Goal: Use online tool/utility: Utilize a website feature to perform a specific function

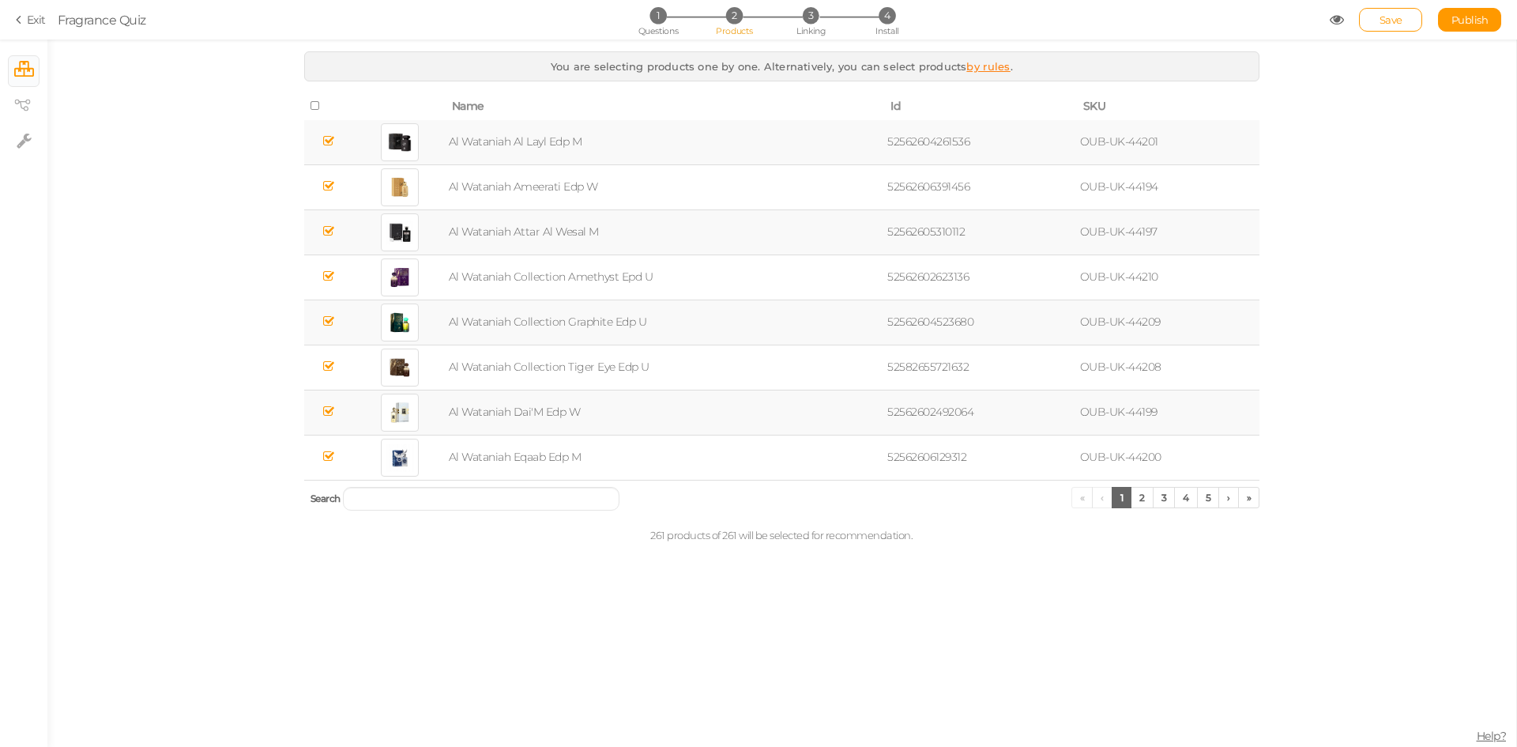
click at [34, 19] on link "Exit" at bounding box center [31, 20] width 30 height 16
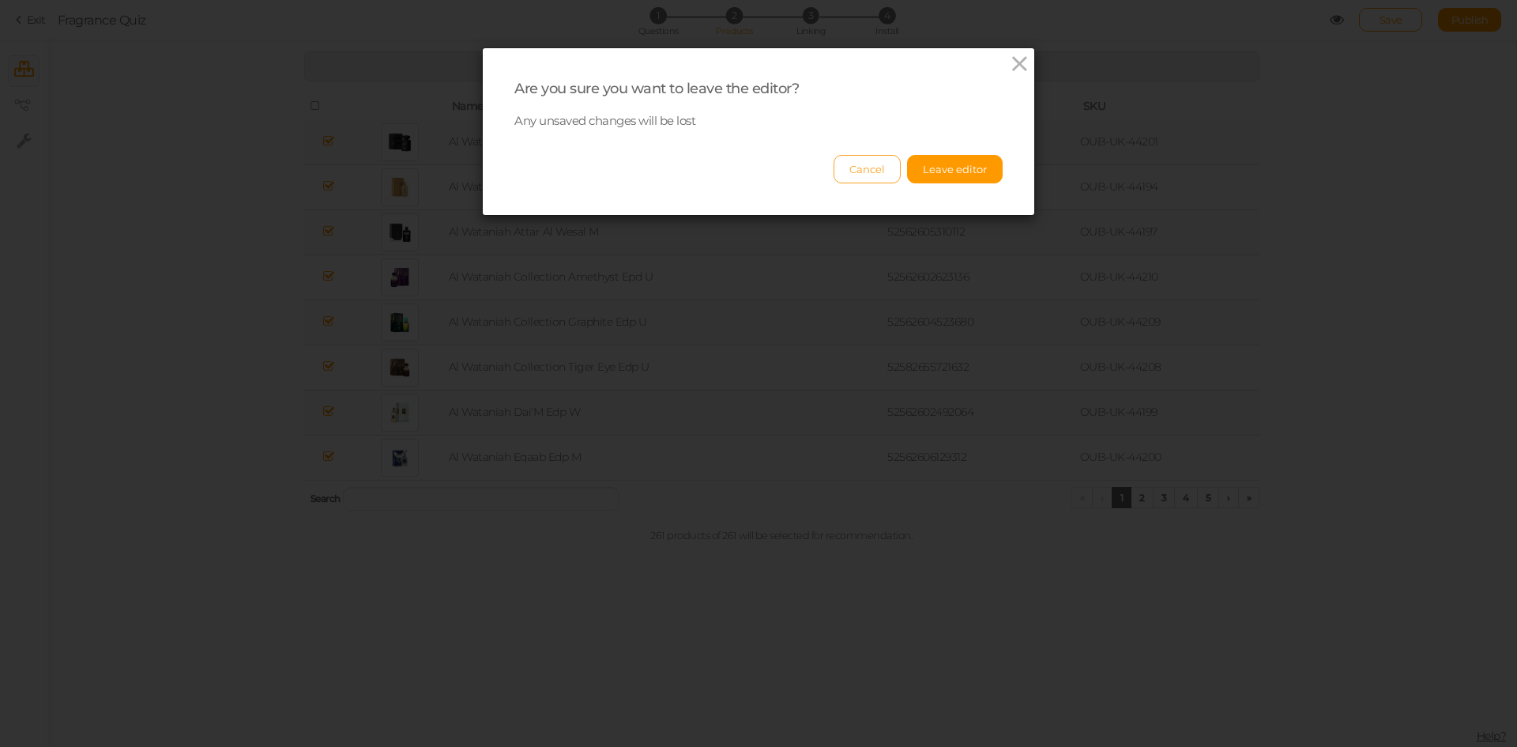
click at [871, 174] on button "Cancel" at bounding box center [867, 169] width 67 height 28
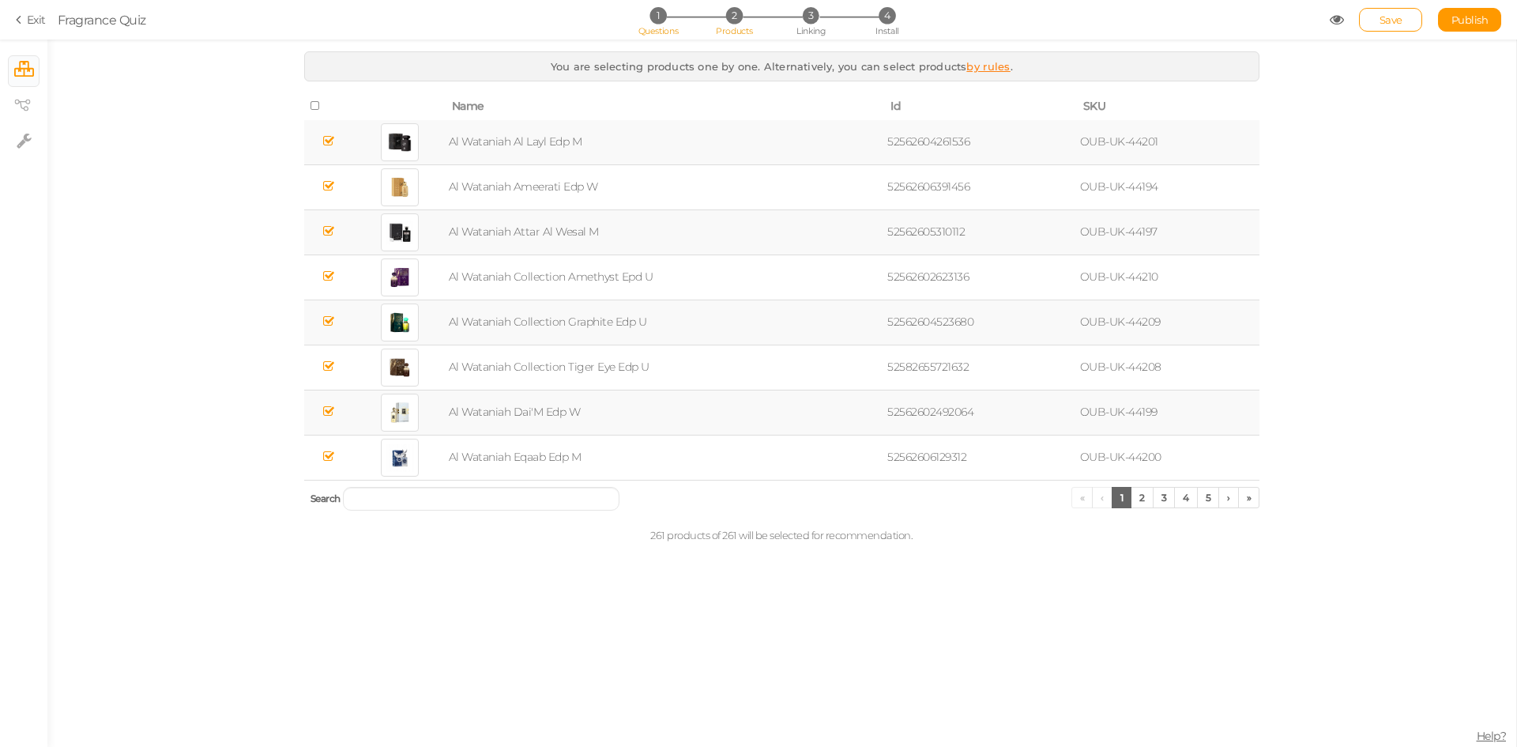
click at [648, 24] on li "1 Questions" at bounding box center [657, 15] width 73 height 17
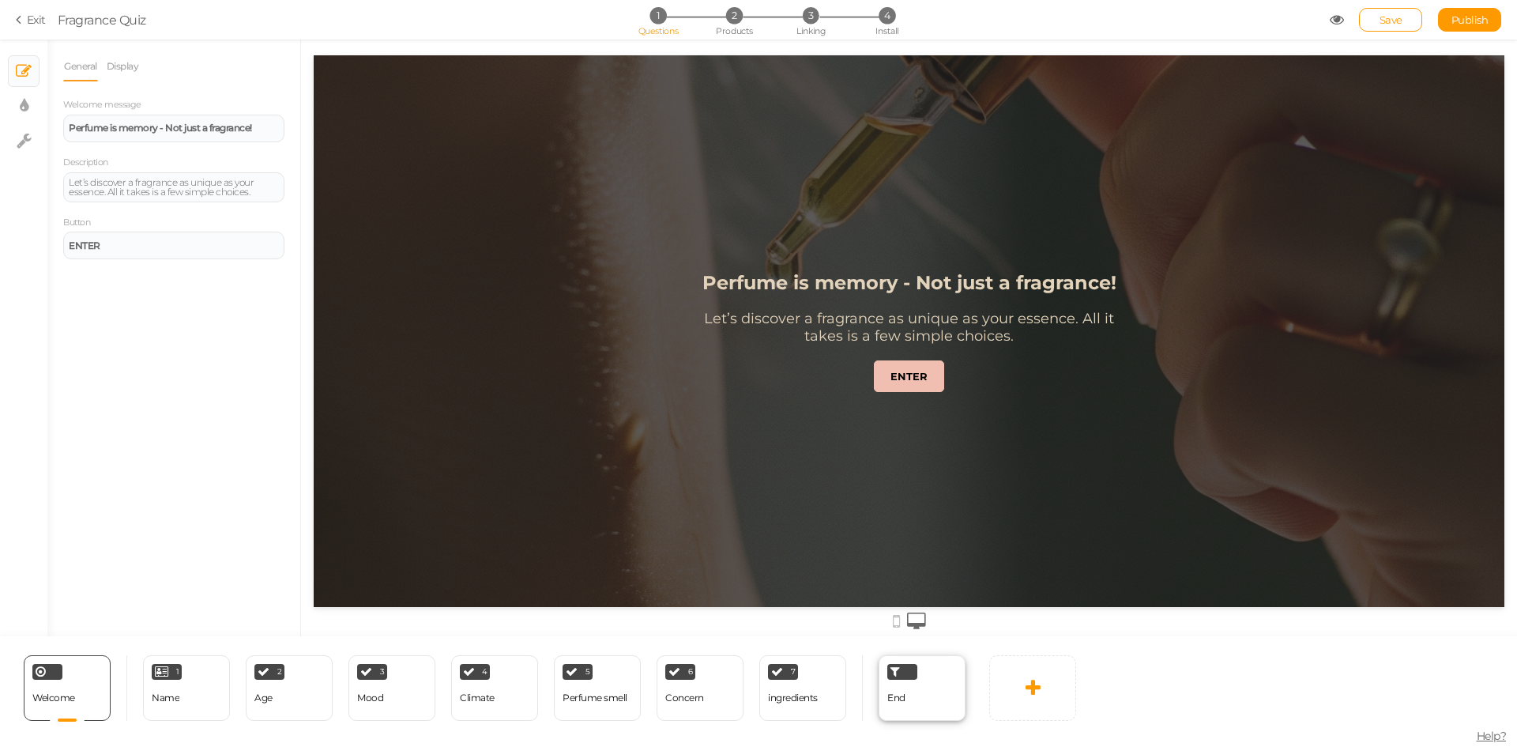
click at [930, 689] on div "End" at bounding box center [922, 688] width 87 height 66
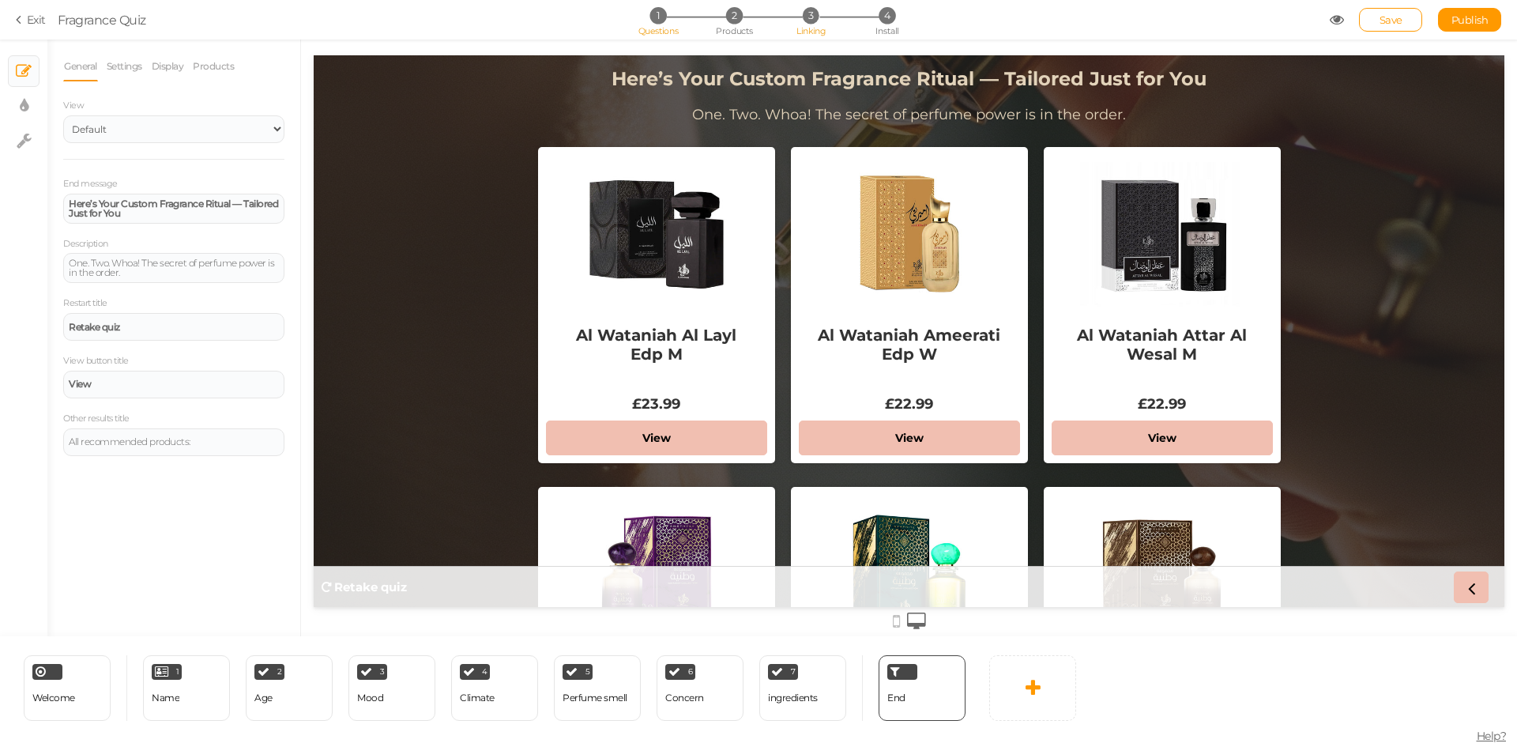
click at [821, 32] on span "Linking" at bounding box center [810, 30] width 28 height 11
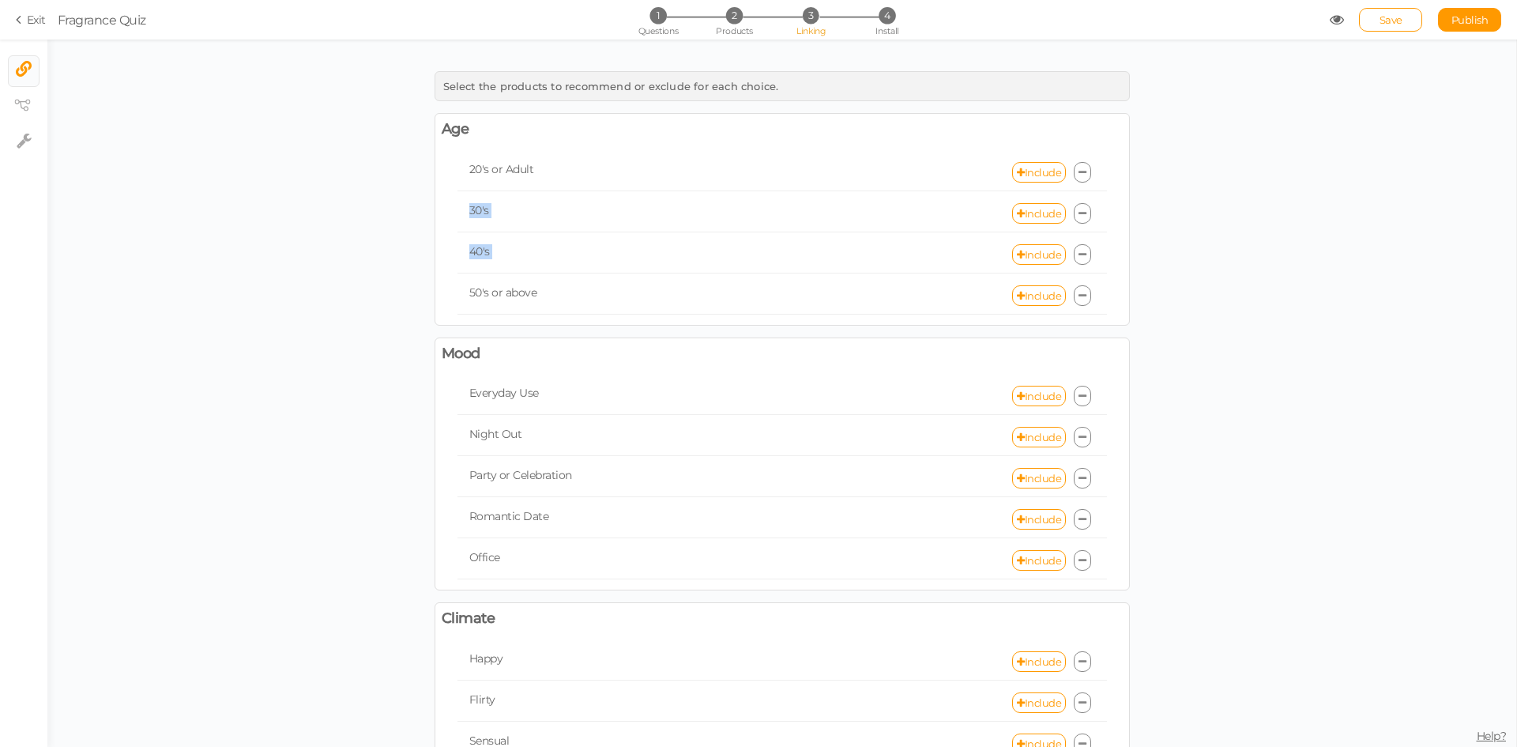
drag, startPoint x: 1516, startPoint y: 235, endPoint x: 1516, endPoint y: 165, distance: 70.3
click at [1516, 165] on div "Select the products to recommend or exclude for each choice. Age [DEMOGRAPHIC_D…" at bounding box center [782, 393] width 1470 height 707
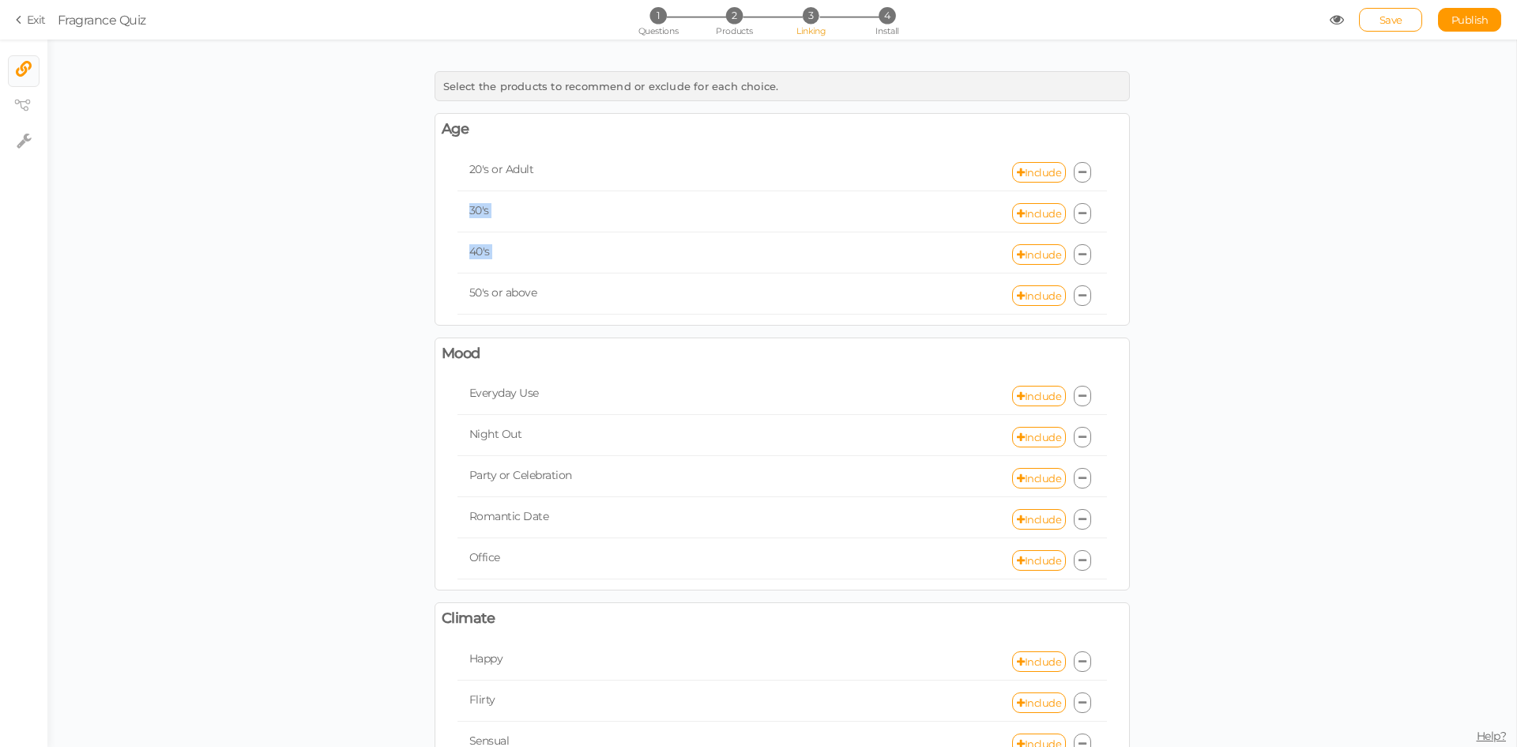
click at [919, 142] on div "Age [DEMOGRAPHIC_DATA]'s or Adult Include 30's Include 40's Include 50's or abo…" at bounding box center [782, 219] width 695 height 213
click at [457, 196] on div "30's Include" at bounding box center [781, 213] width 649 height 37
click at [664, 143] on div "Age [DEMOGRAPHIC_DATA]'s or Adult Include 30's Include 40's Include 50's or abo…" at bounding box center [782, 219] width 695 height 213
click at [563, 220] on div "30's Include" at bounding box center [781, 213] width 649 height 37
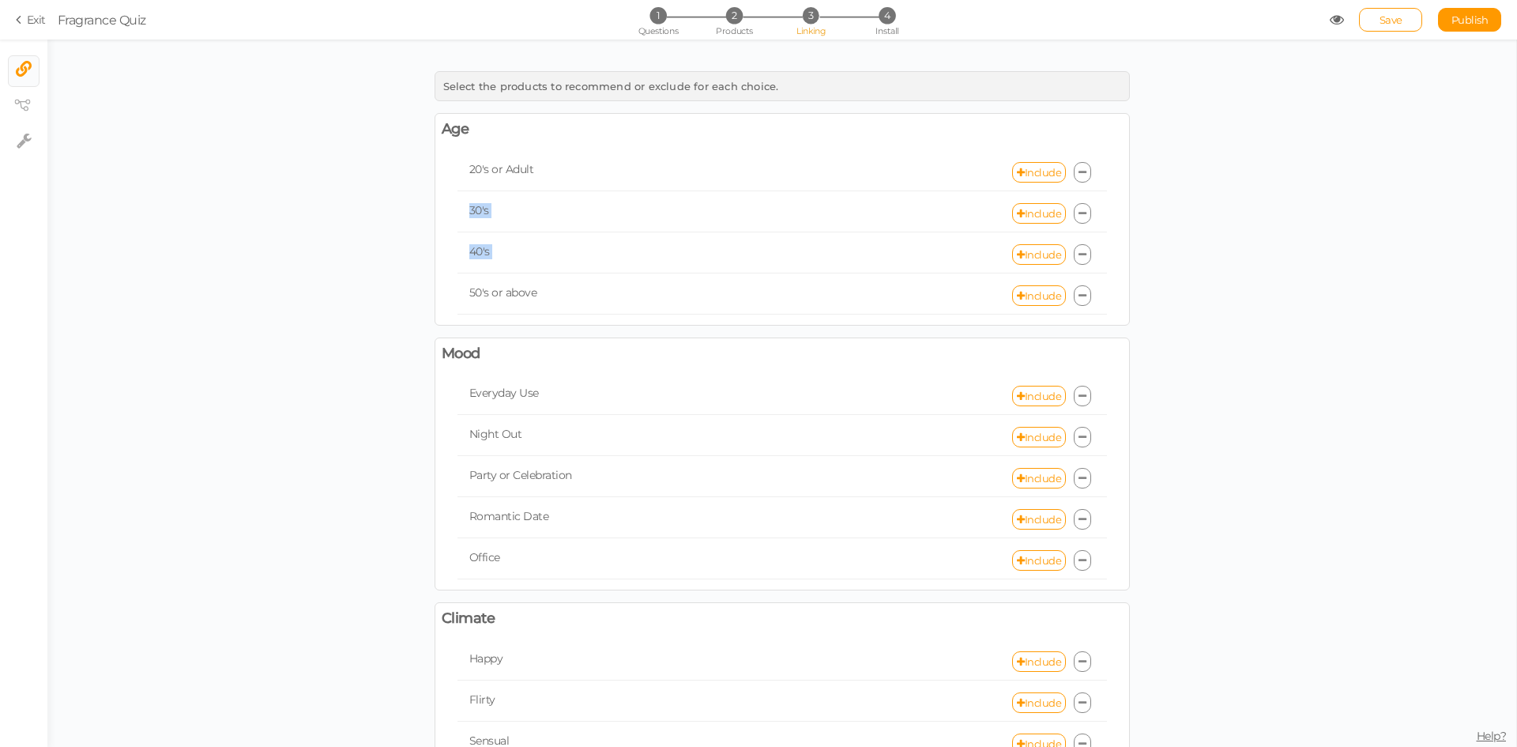
click at [469, 212] on span "30's" at bounding box center [479, 210] width 20 height 14
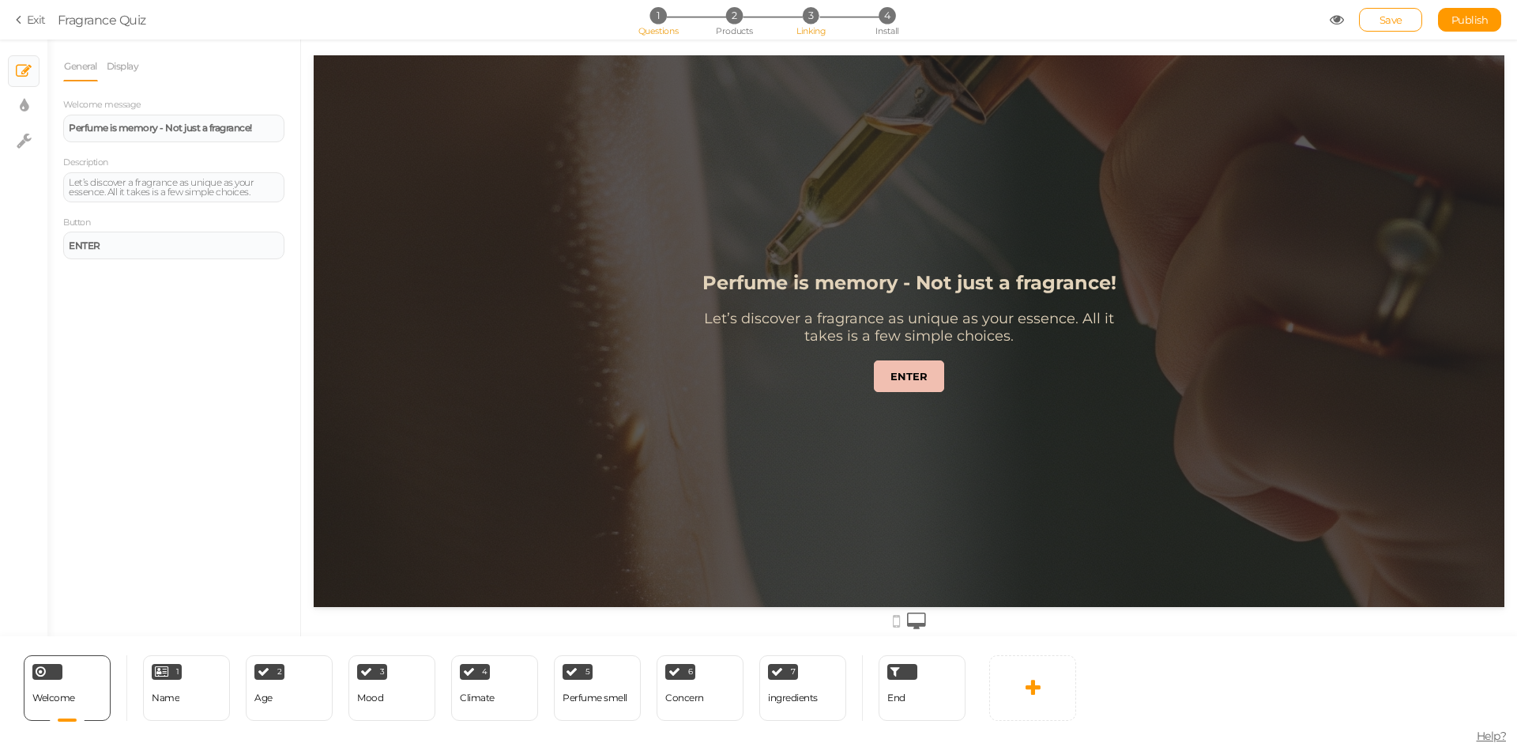
click at [824, 21] on li "3 Linking" at bounding box center [810, 15] width 73 height 17
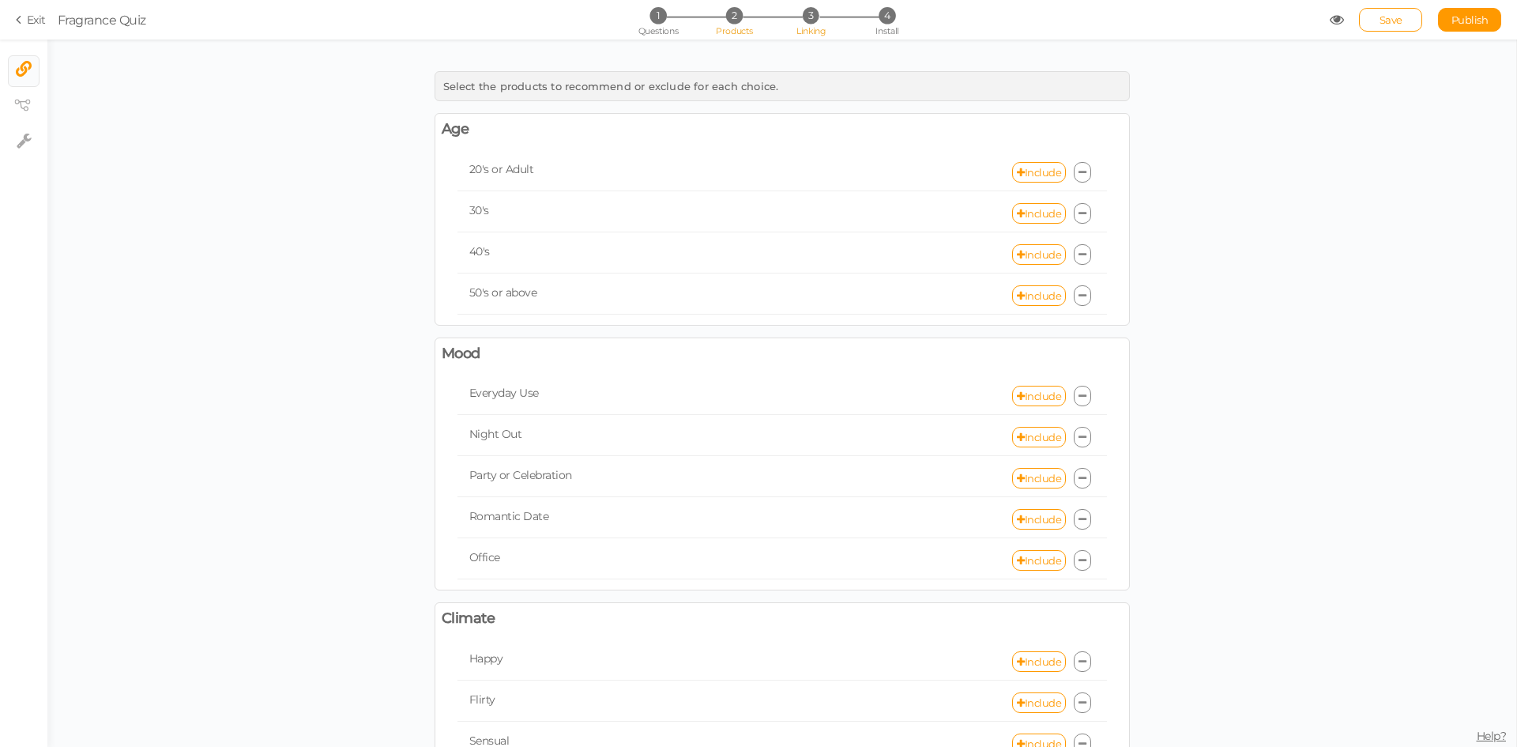
click at [746, 27] on span "Products" at bounding box center [734, 30] width 37 height 11
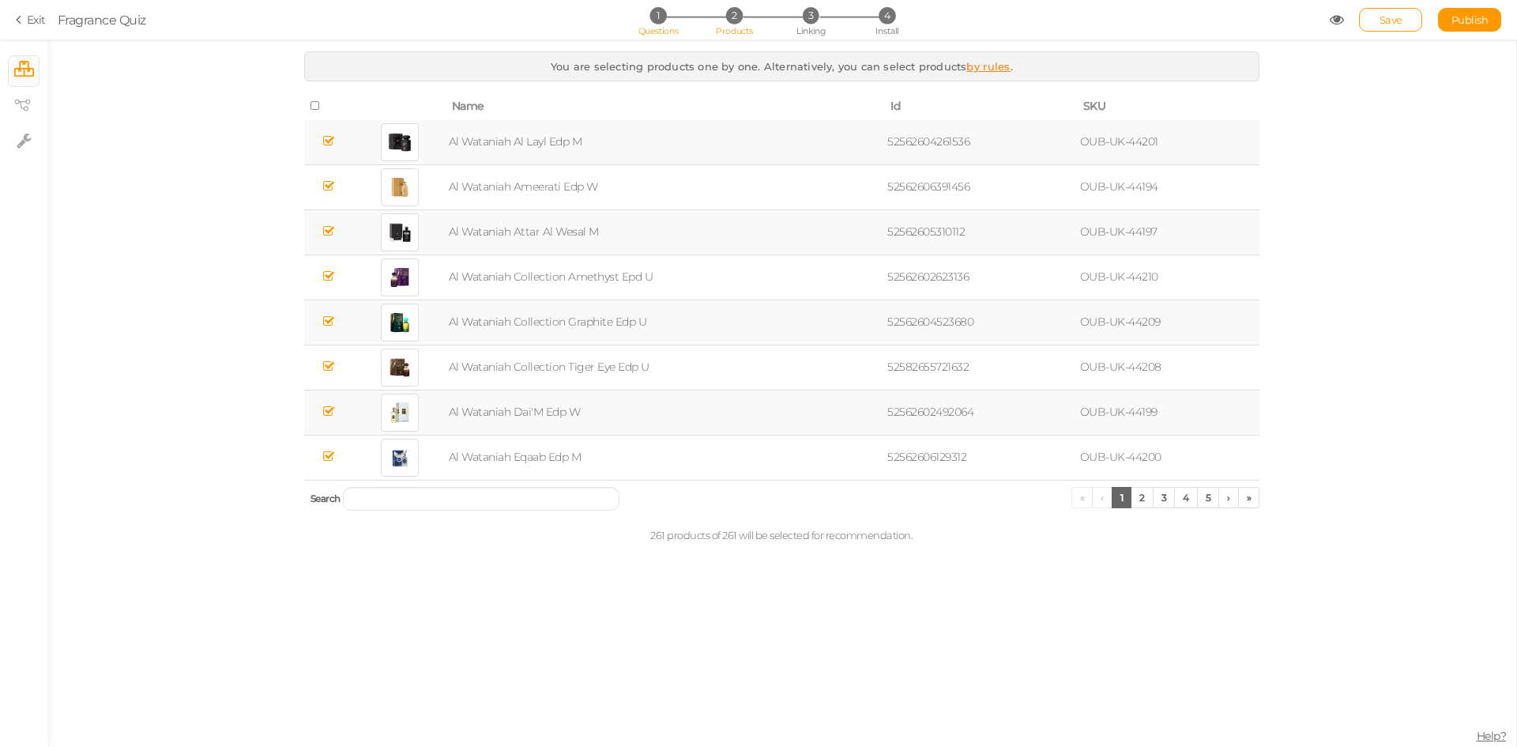
click at [666, 24] on li "1 Questions" at bounding box center [657, 15] width 73 height 17
